Goal: Task Accomplishment & Management: Use online tool/utility

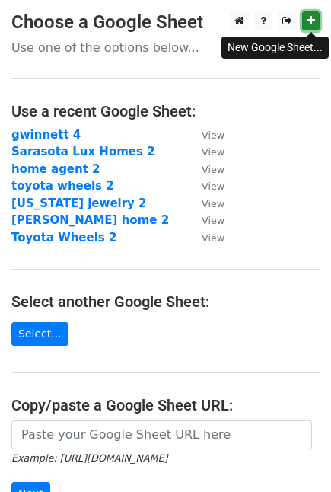
click at [314, 18] on icon at bounding box center [311, 20] width 8 height 11
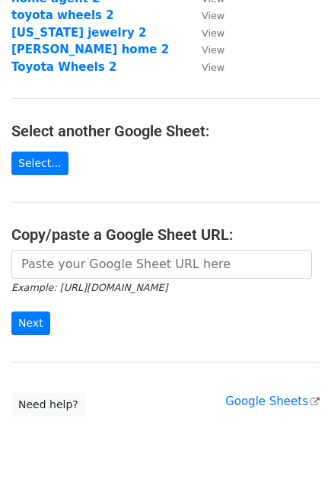
scroll to position [171, 0]
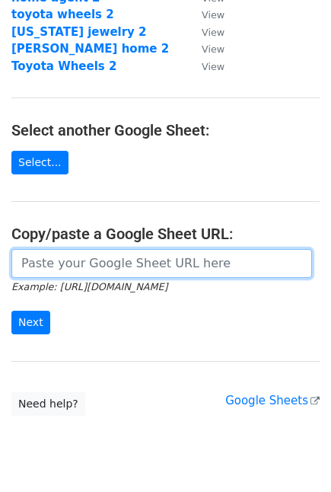
click at [207, 261] on input "url" at bounding box center [161, 263] width 301 height 29
paste input "https://docs.google.com/spreadsheets/d/1VNxoV7V_gqbJpeOsYasyIqmLaF2cX8V9yAsD3cy…"
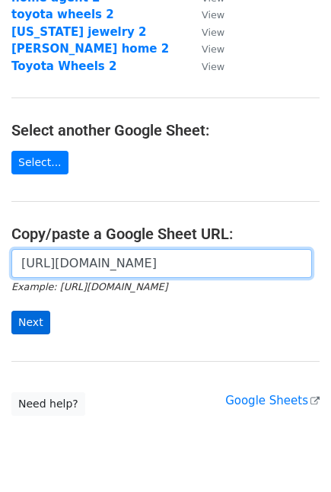
type input "https://docs.google.com/spreadsheets/d/1VNxoV7V_gqbJpeOsYasyIqmLaF2cX8V9yAsD3cy…"
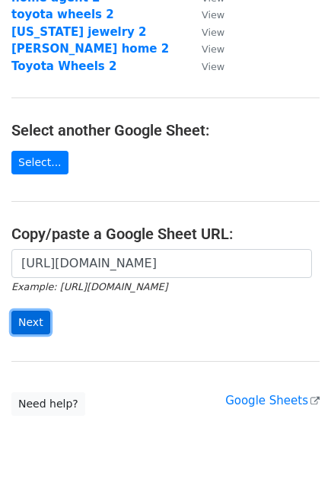
scroll to position [0, 0]
click at [35, 325] on input "Next" at bounding box center [30, 323] width 39 height 24
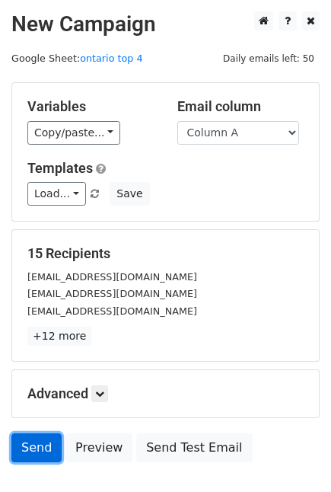
click at [23, 445] on link "Send" at bounding box center [36, 448] width 50 height 29
